Goal: Task Accomplishment & Management: Manage account settings

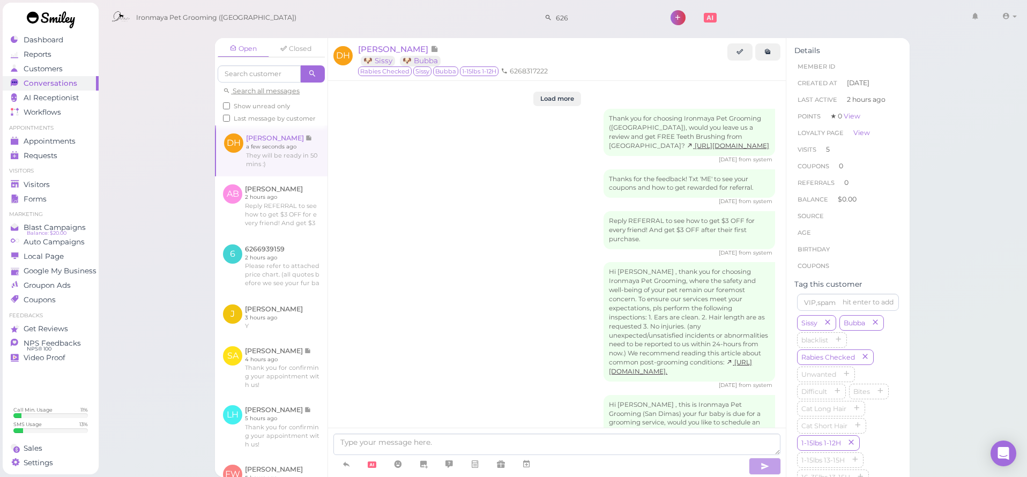
scroll to position [1679, 0]
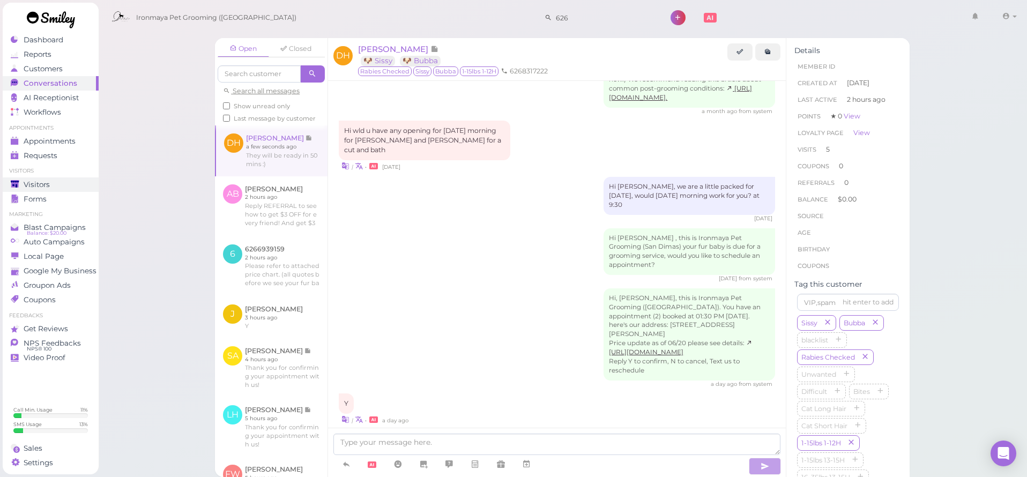
click at [41, 188] on span "Visitors" at bounding box center [37, 184] width 26 height 9
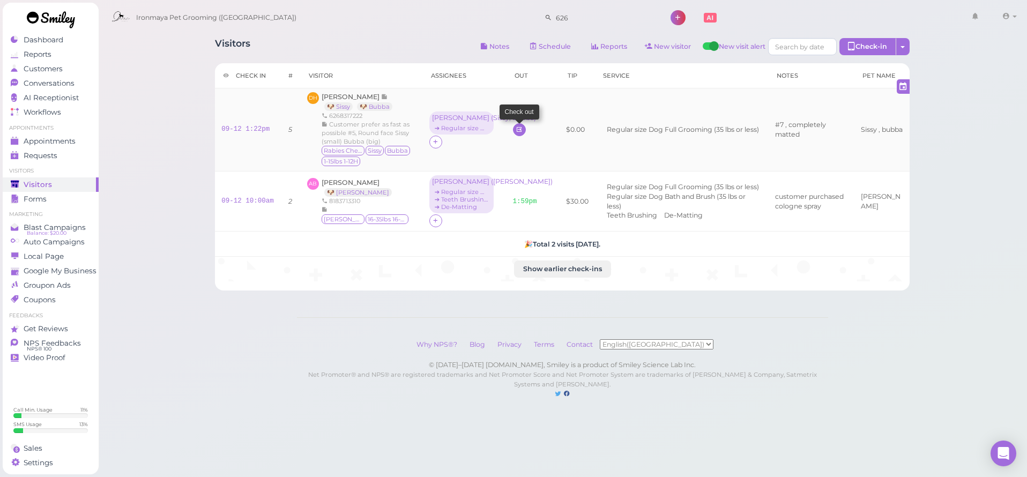
click at [515, 130] on icon at bounding box center [518, 129] width 7 height 8
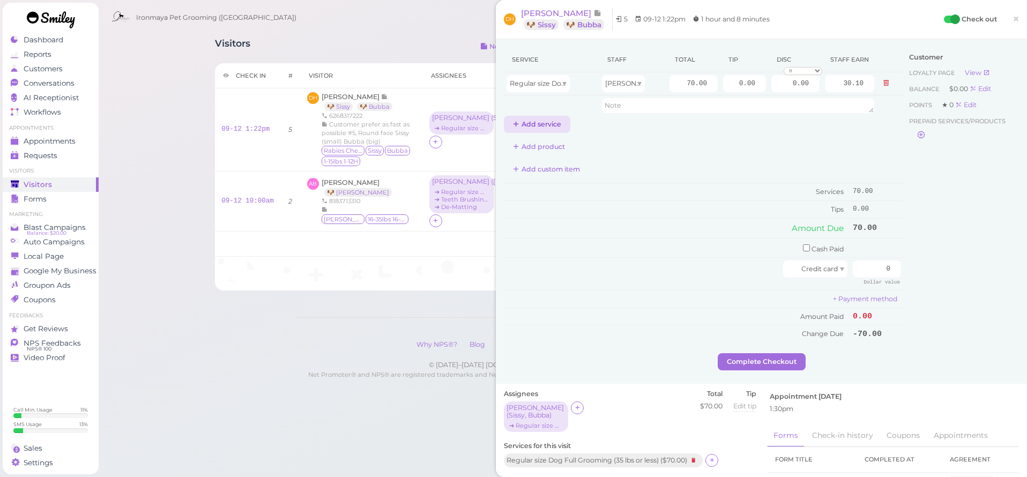
click at [548, 129] on button "Add service" at bounding box center [537, 124] width 66 height 17
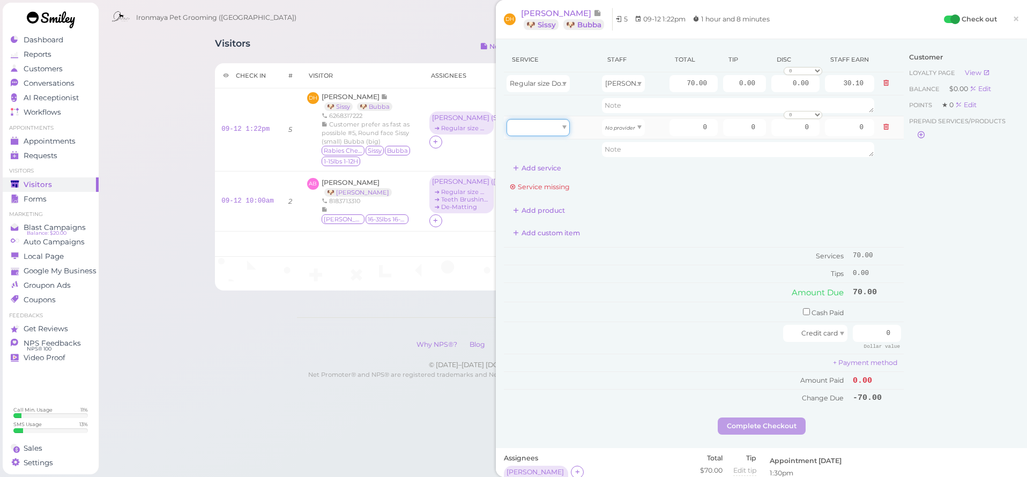
drag, startPoint x: 548, startPoint y: 126, endPoint x: 547, endPoint y: 134, distance: 8.6
click at [547, 126] on div at bounding box center [537, 127] width 63 height 17
drag, startPoint x: 541, startPoint y: 156, endPoint x: 575, endPoint y: 144, distance: 36.6
type input "70.00"
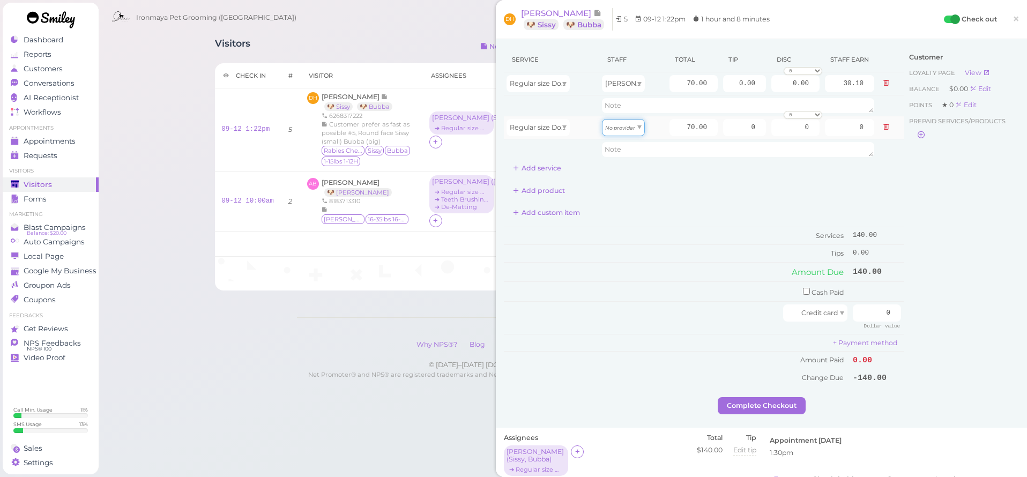
click at [620, 125] on icon "No provider" at bounding box center [620, 128] width 30 height 6
click at [616, 159] on div "No provider [PERSON_NAME] 2 results" at bounding box center [618, 148] width 43 height 24
click at [723, 85] on input "0.00" at bounding box center [744, 83] width 43 height 17
type input "10.50"
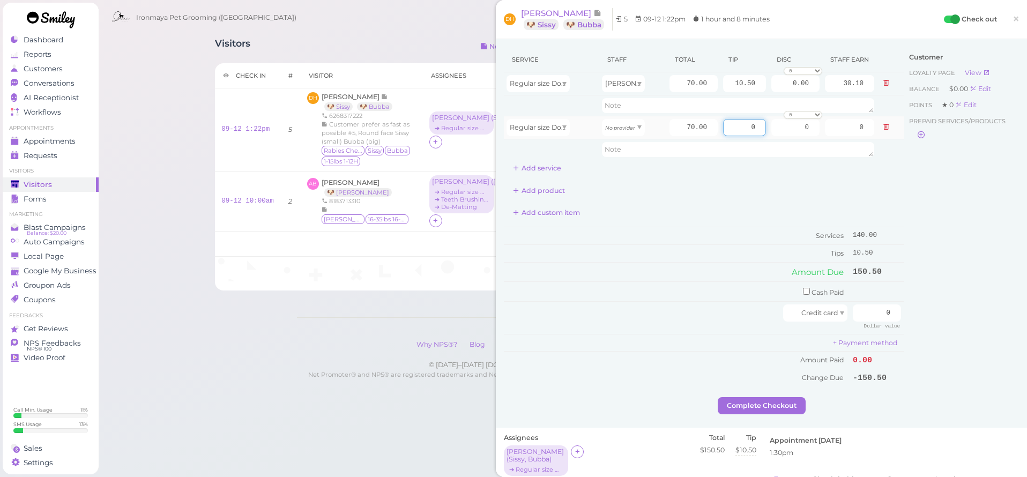
click at [723, 129] on input "0" at bounding box center [744, 127] width 43 height 17
click at [723, 130] on input "0" at bounding box center [744, 127] width 43 height 17
type input "10.50"
click at [992, 237] on div "Customer Loyalty page View Balance $0.00 Edit Points ★ 0 Edit Prepaid services/…" at bounding box center [960, 222] width 115 height 350
click at [868, 305] on input "0" at bounding box center [877, 312] width 48 height 17
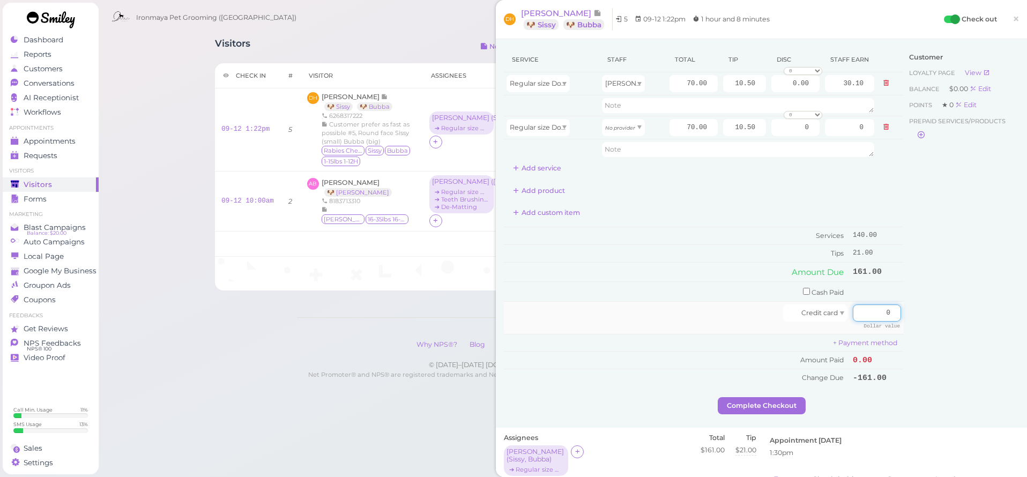
click at [868, 305] on input "0" at bounding box center [877, 312] width 48 height 17
type input "161"
click at [919, 339] on div "Customer Loyalty page View Balance $0.00 Edit Points ★ 0 Edit Prepaid services/…" at bounding box center [960, 222] width 115 height 350
click at [797, 397] on button "Complete Checkout" at bounding box center [761, 405] width 88 height 17
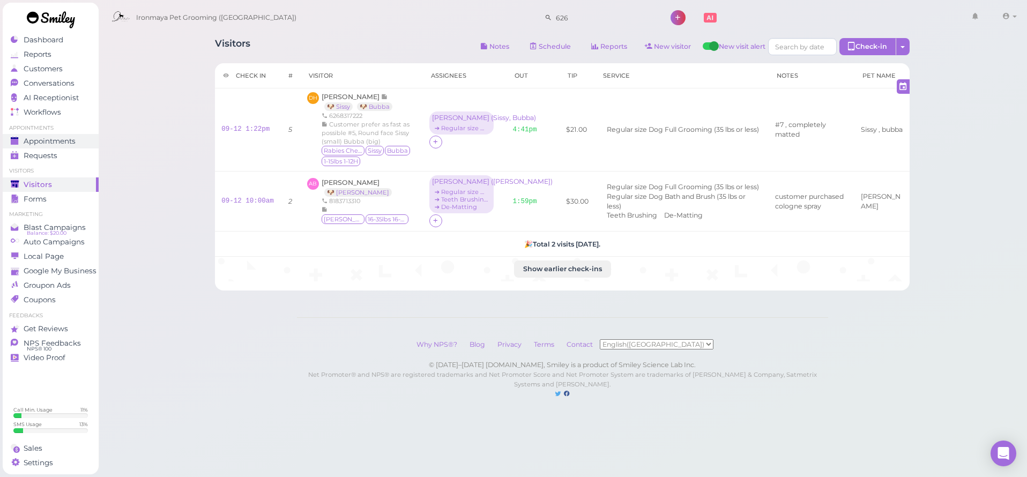
click at [66, 142] on span "Appointments" at bounding box center [50, 141] width 52 height 9
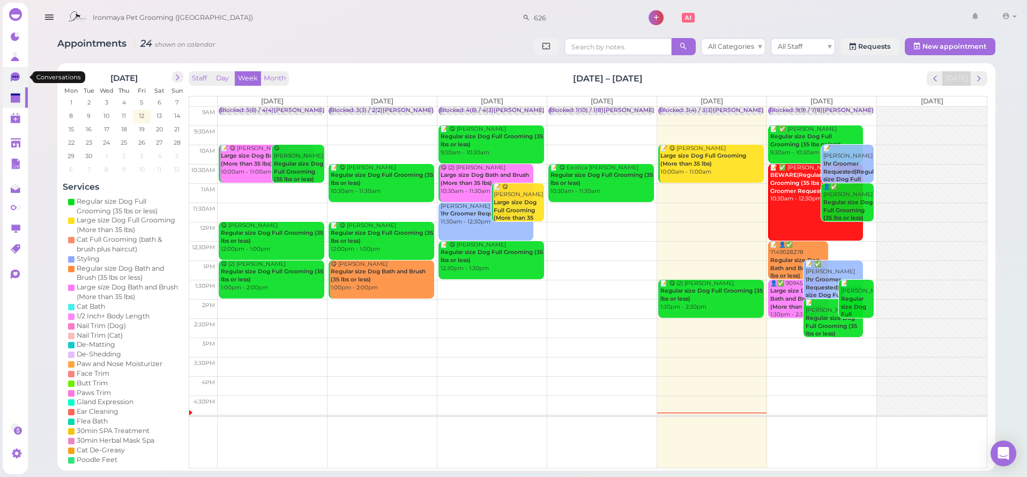
click at [23, 77] on link "0" at bounding box center [15, 77] width 25 height 20
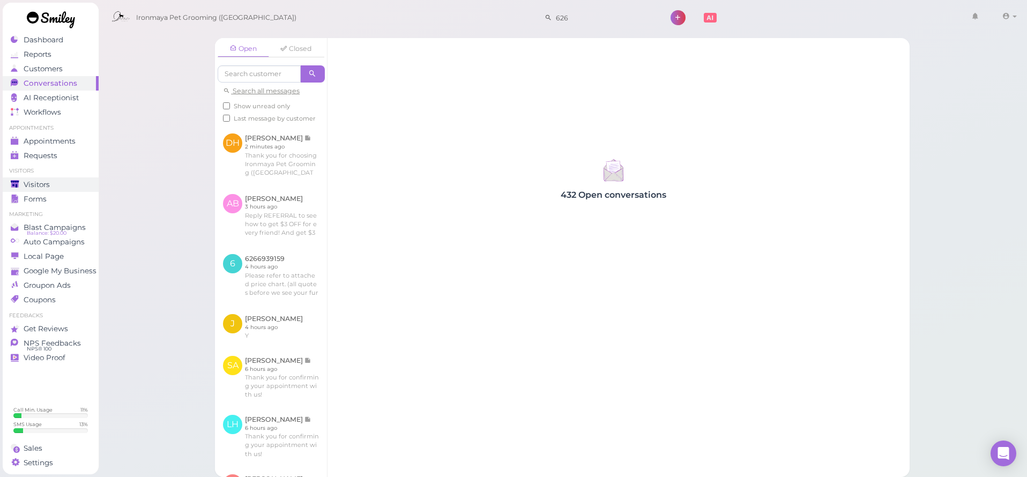
click at [84, 182] on div "Visitors" at bounding box center [49, 184] width 77 height 9
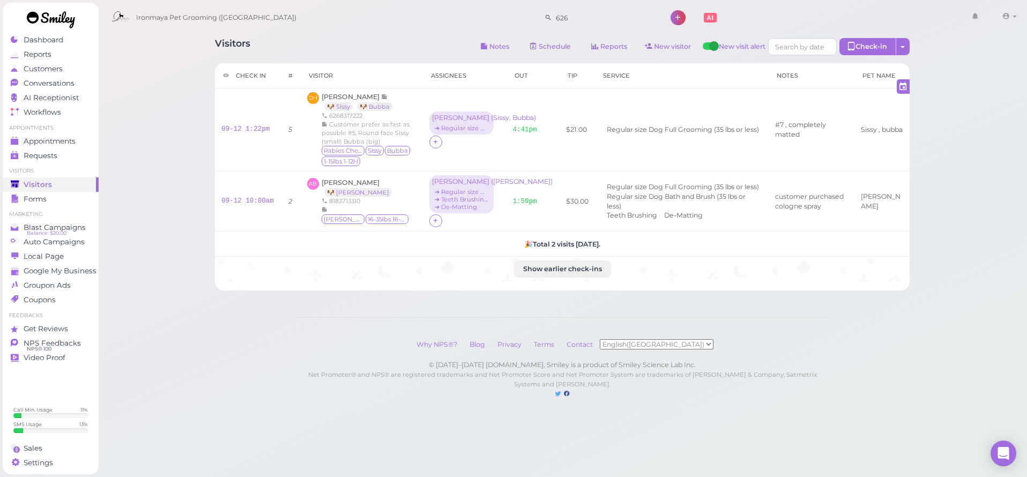
click at [162, 133] on div "Visitors Notes Schedule Reports New visitor New visit alert Check-in Customer c…" at bounding box center [562, 210] width 929 height 420
click at [64, 140] on span "Appointments" at bounding box center [50, 141] width 52 height 9
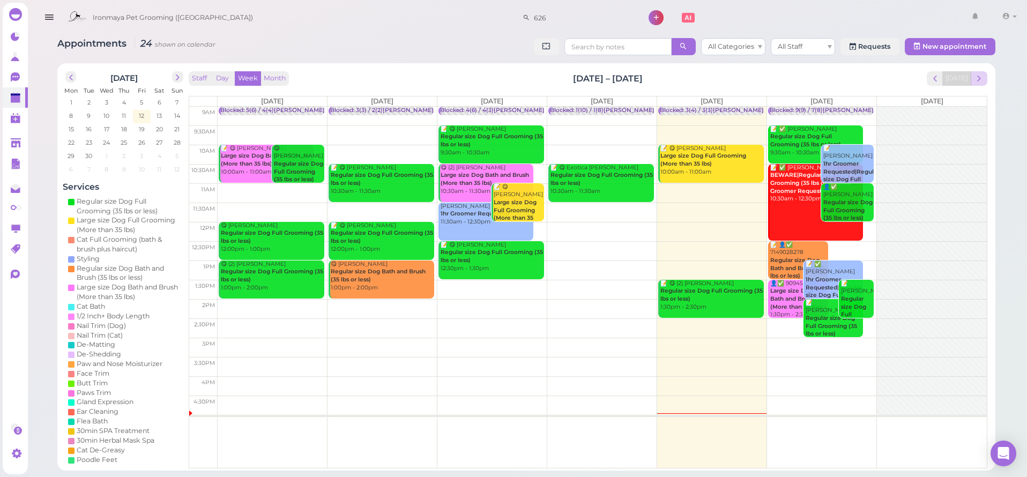
click at [978, 74] on span "next" at bounding box center [979, 78] width 10 height 10
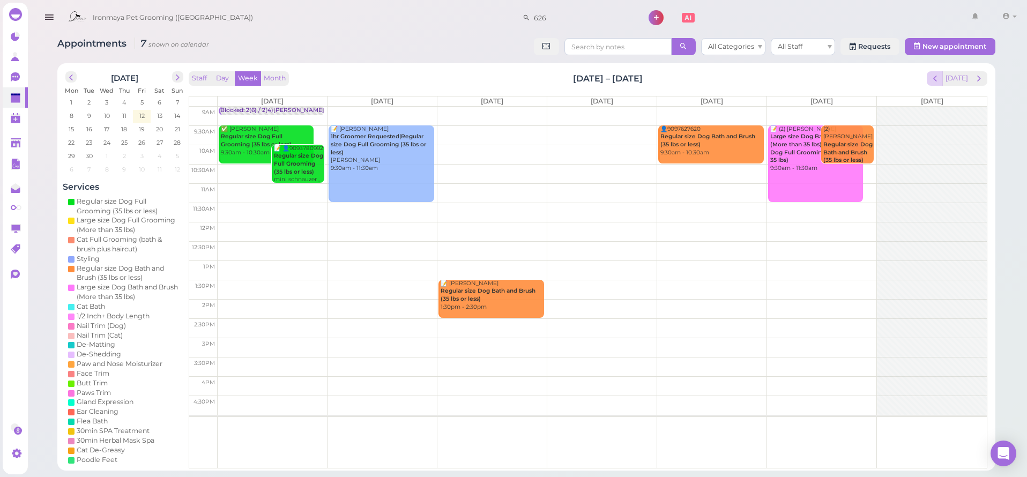
drag, startPoint x: 865, startPoint y: 77, endPoint x: 944, endPoint y: 71, distance: 78.5
click at [865, 77] on div "Staff Day Week Month [DATE] – [DATE] [DATE]" at bounding box center [588, 78] width 798 height 14
click at [965, 79] on button "[DATE]" at bounding box center [956, 78] width 29 height 14
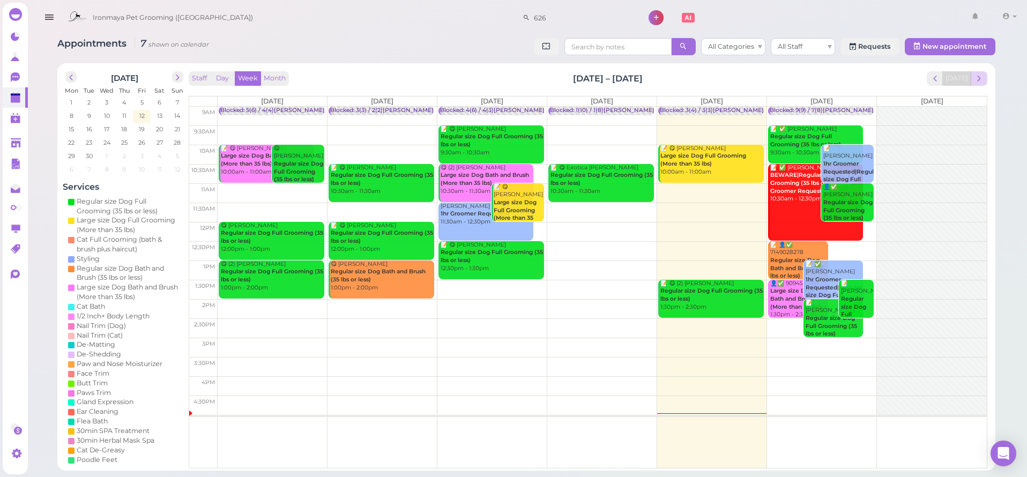
click at [980, 79] on span "next" at bounding box center [979, 78] width 10 height 10
